Goal: Navigation & Orientation: Find specific page/section

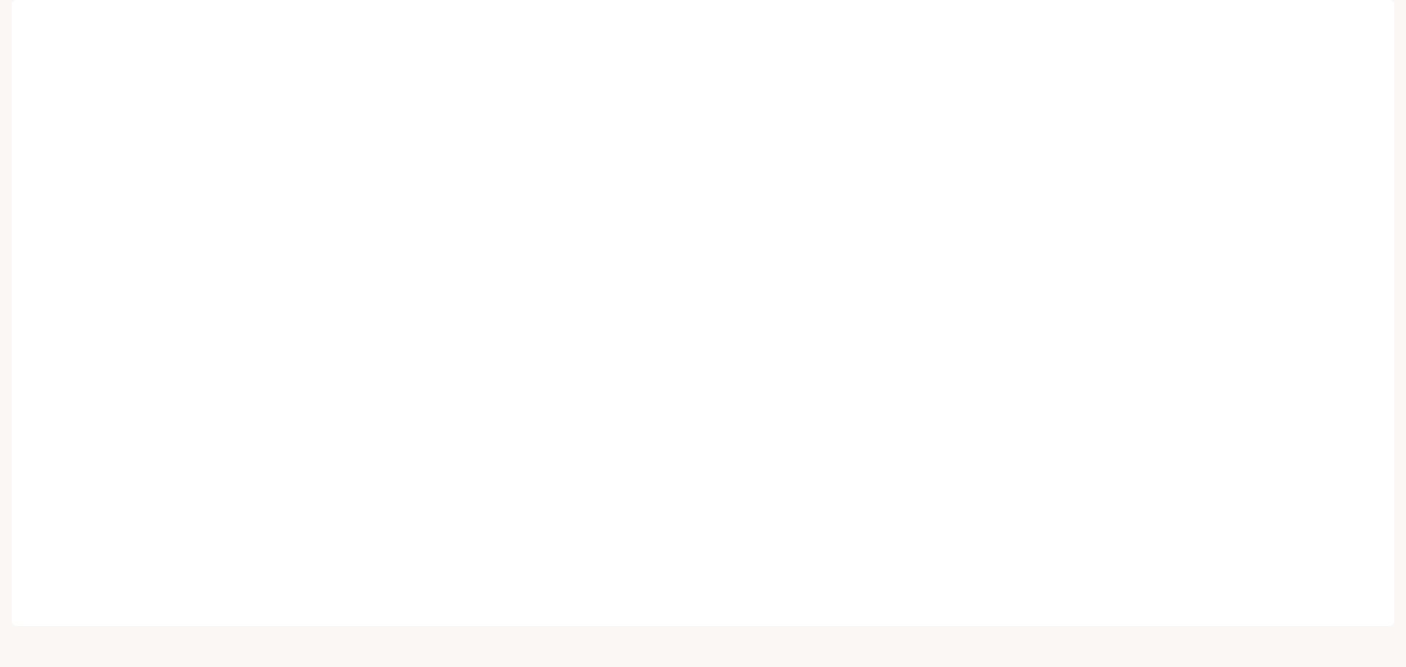
click at [1386, 15] on button "button" at bounding box center [1373, 20] width 29 height 29
click at [1206, 116] on span "Billing" at bounding box center [1281, 123] width 189 height 15
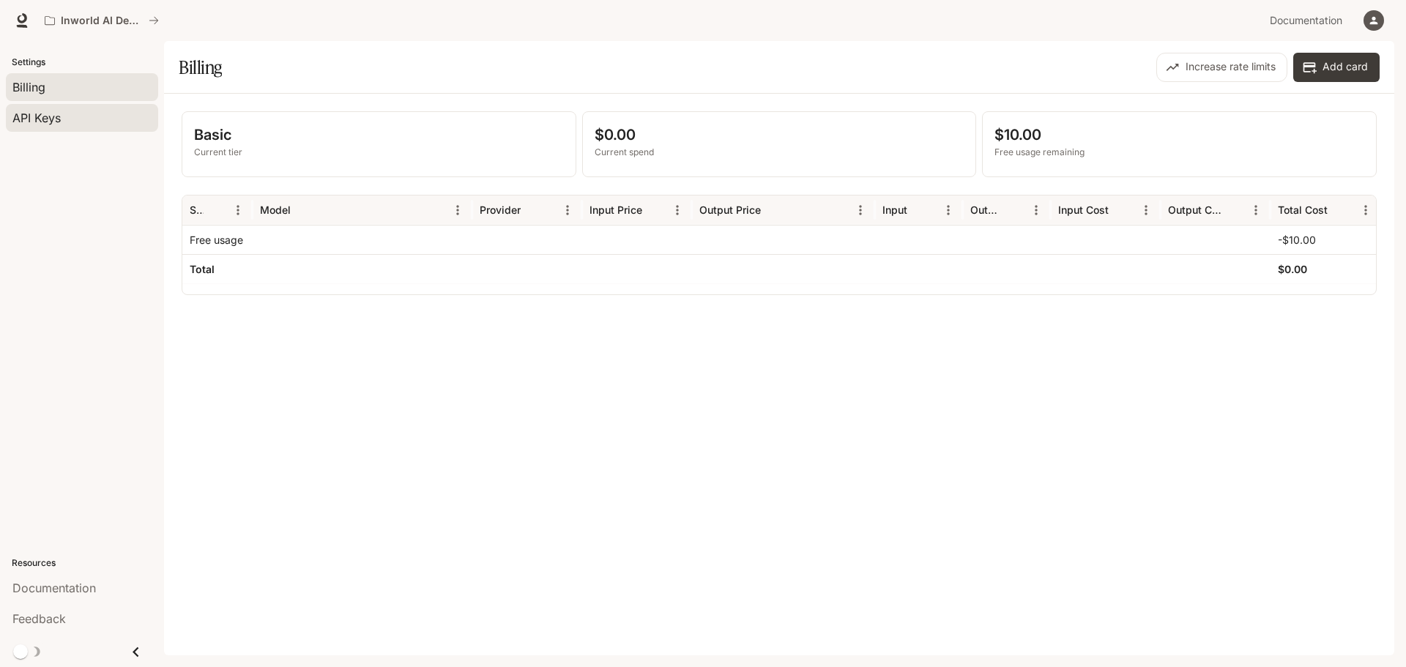
click at [51, 108] on link "API Keys" at bounding box center [82, 118] width 152 height 28
